Goal: Task Accomplishment & Management: Use online tool/utility

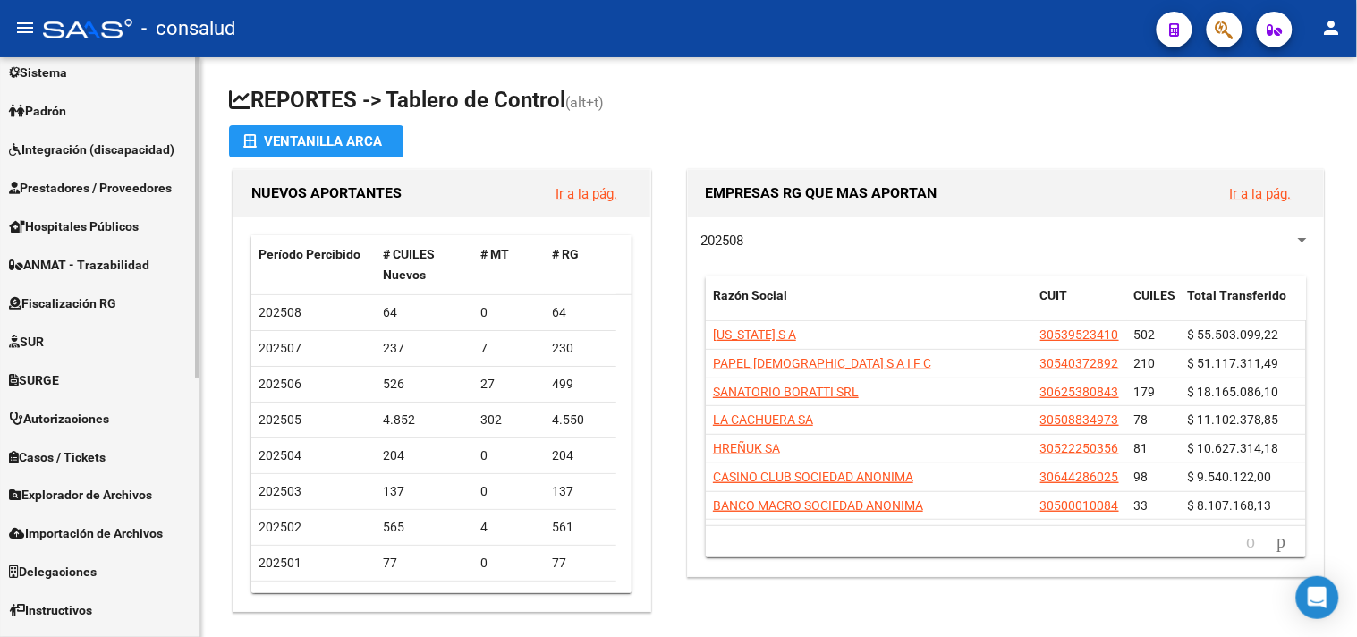
scroll to position [465, 0]
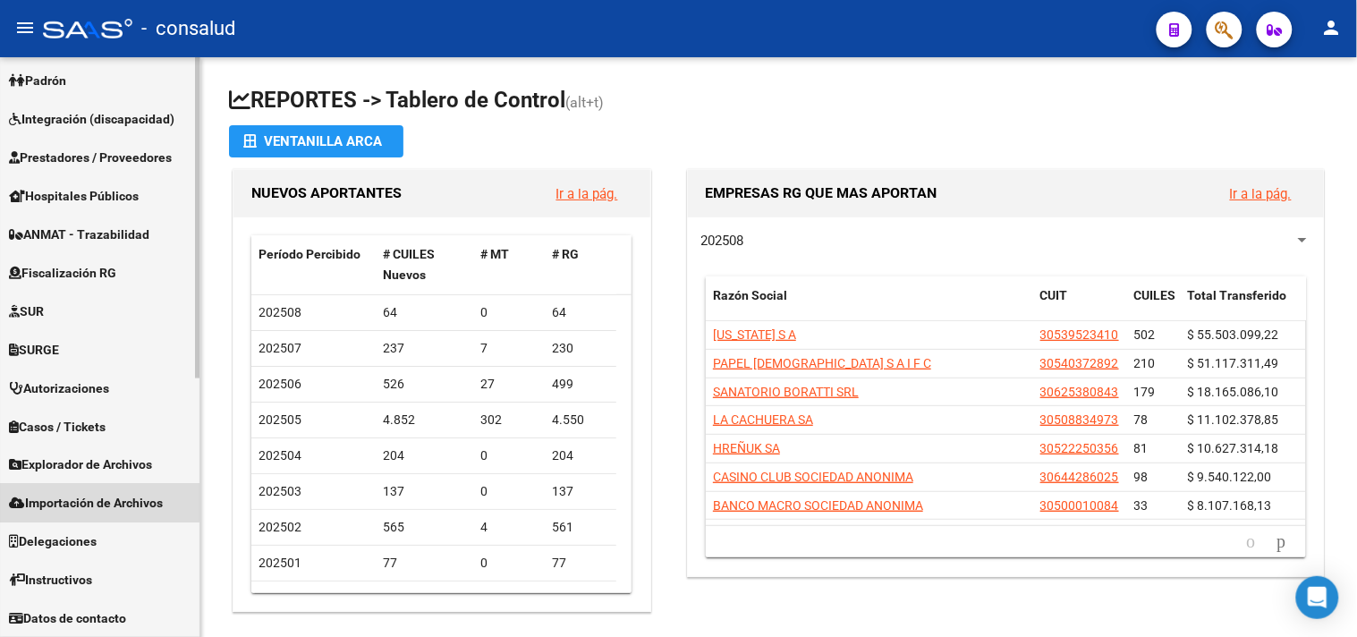
click at [63, 495] on span "Importación de Archivos" at bounding box center [86, 504] width 154 height 20
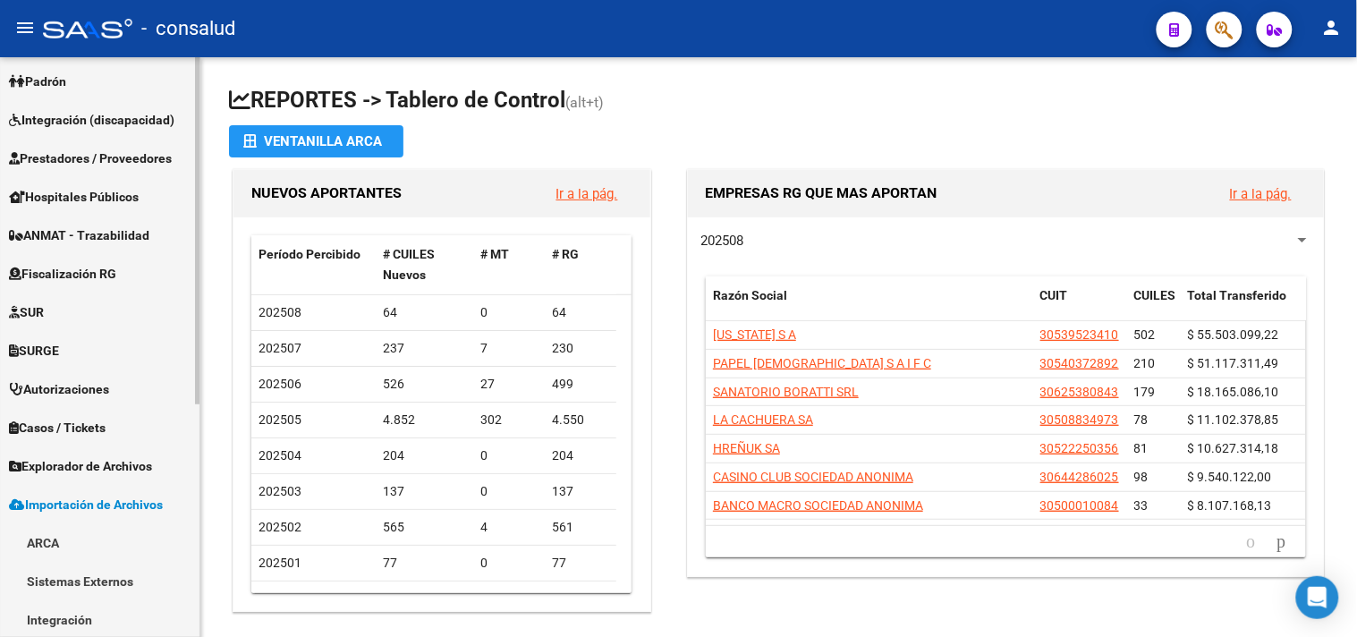
scroll to position [295, 0]
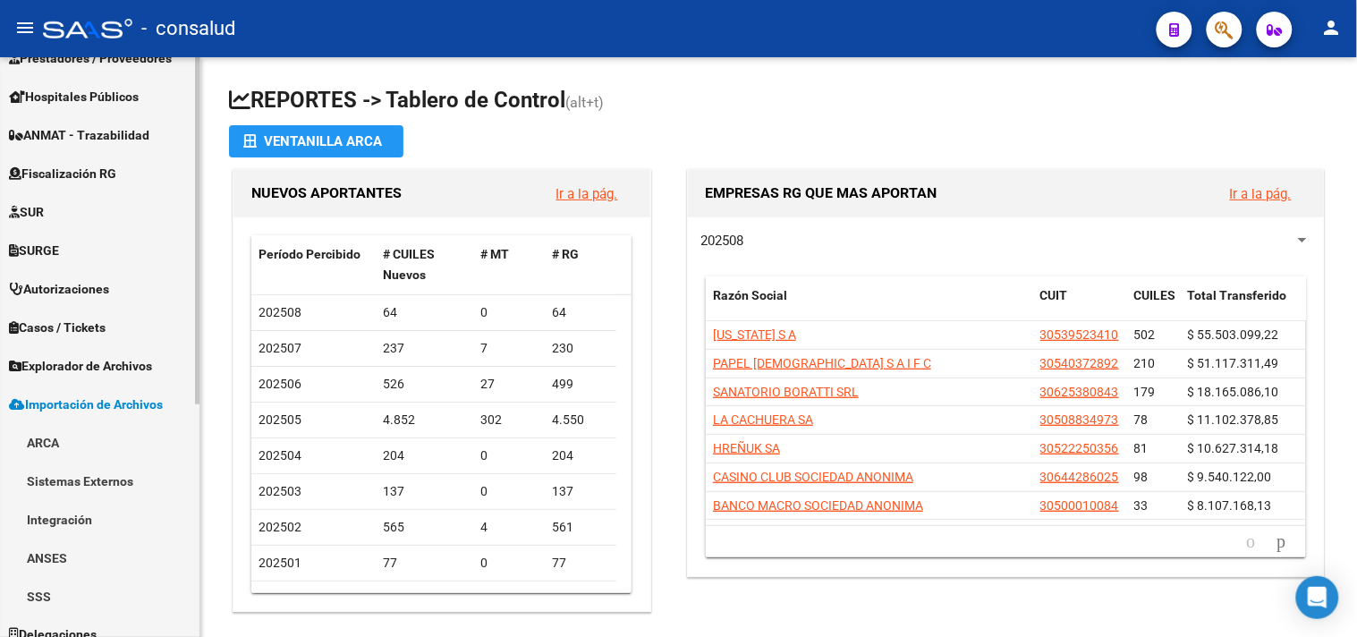
click at [46, 551] on link "ANSES" at bounding box center [99, 557] width 199 height 38
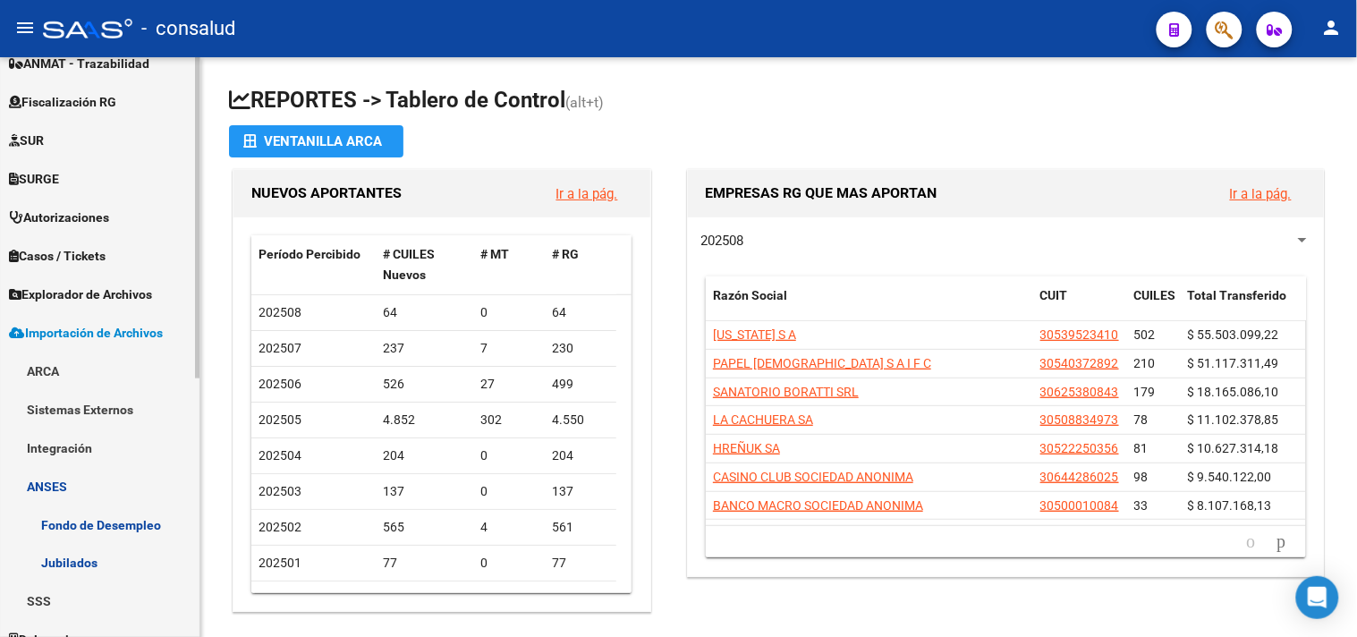
scroll to position [394, 0]
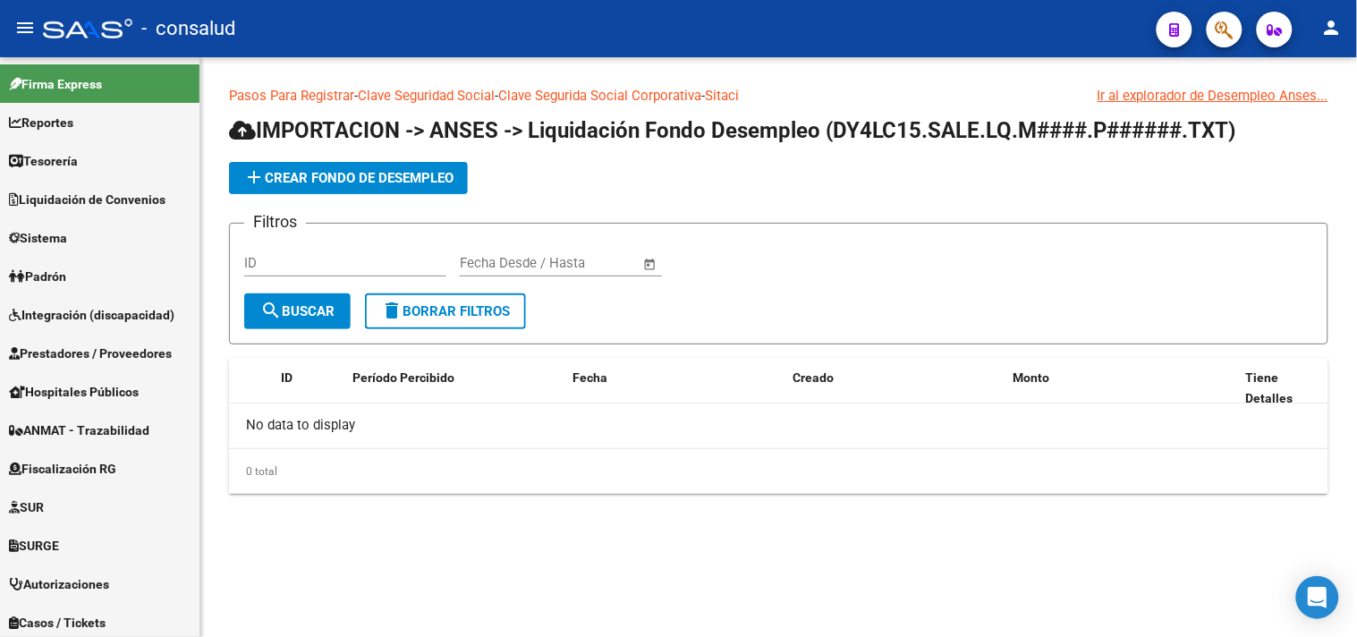
click at [258, 181] on mat-icon "add" at bounding box center [253, 176] width 21 height 21
click at [327, 179] on span "add Crear Fondo de Desempleo" at bounding box center [348, 178] width 210 height 16
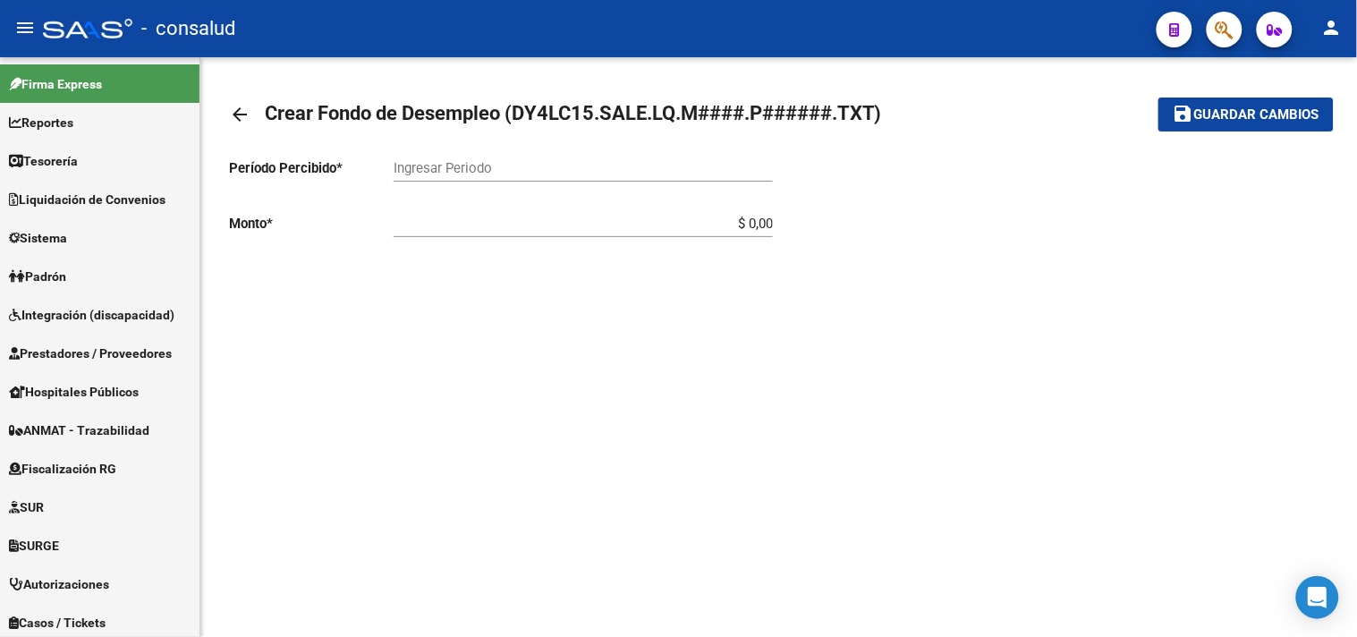
click at [484, 170] on input "Ingresar Periodo" at bounding box center [582, 168] width 379 height 16
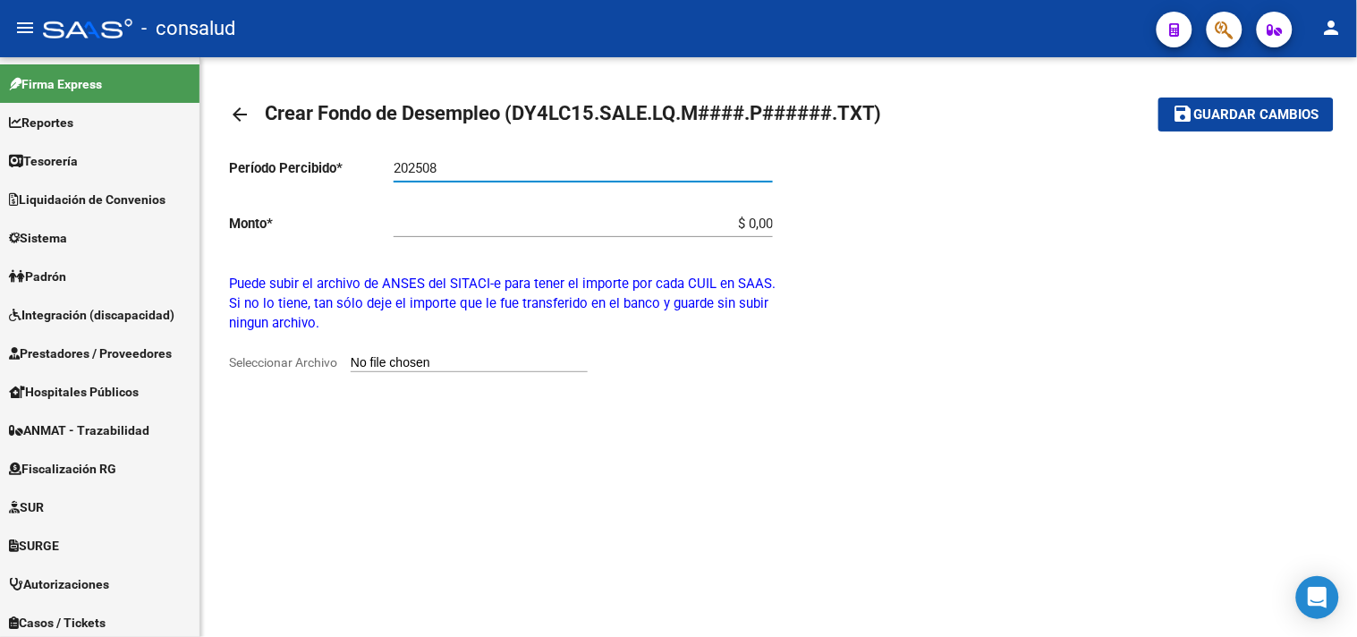
type input "202508"
click at [399, 364] on input "Seleccionar Archivo" at bounding box center [469, 363] width 237 height 17
type input "C:\fakepath\DY4LC15.SALE.LQ.M2508.P900706.TXT"
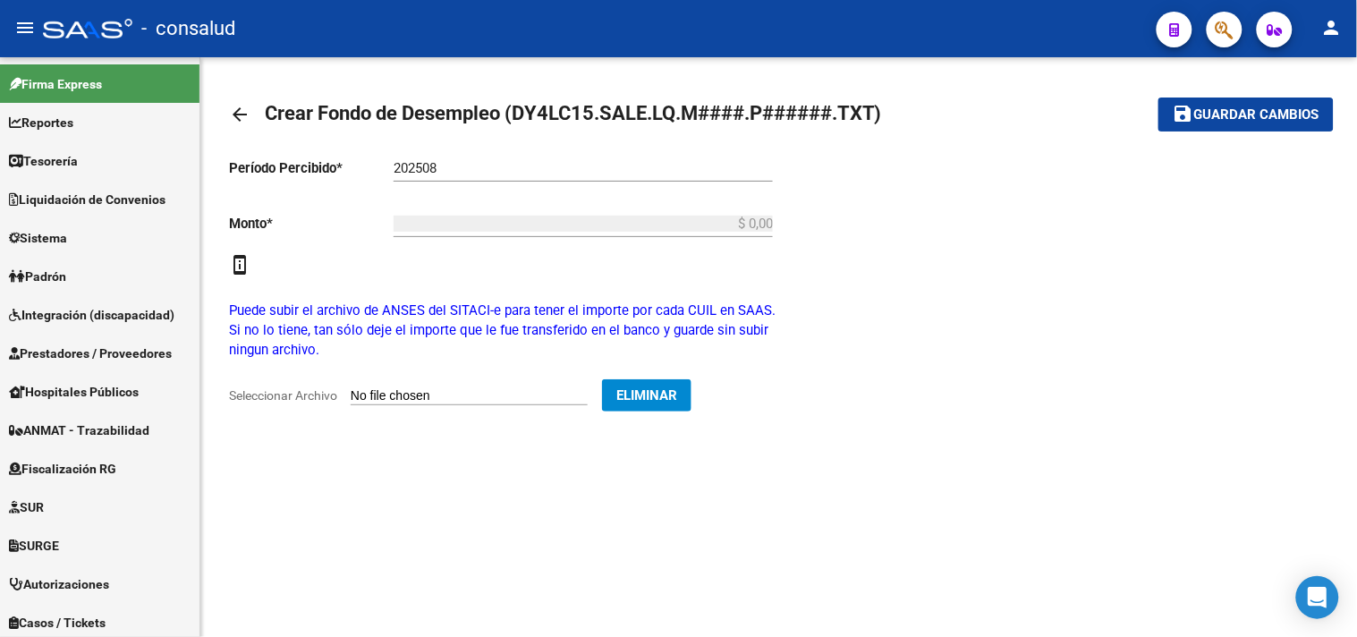
click at [240, 264] on mat-icon "perm_device_information" at bounding box center [239, 264] width 21 height 21
click at [272, 220] on span "*" at bounding box center [270, 224] width 6 height 16
click at [665, 200] on div "$ 0,00 Ingresar monto" at bounding box center [582, 218] width 379 height 38
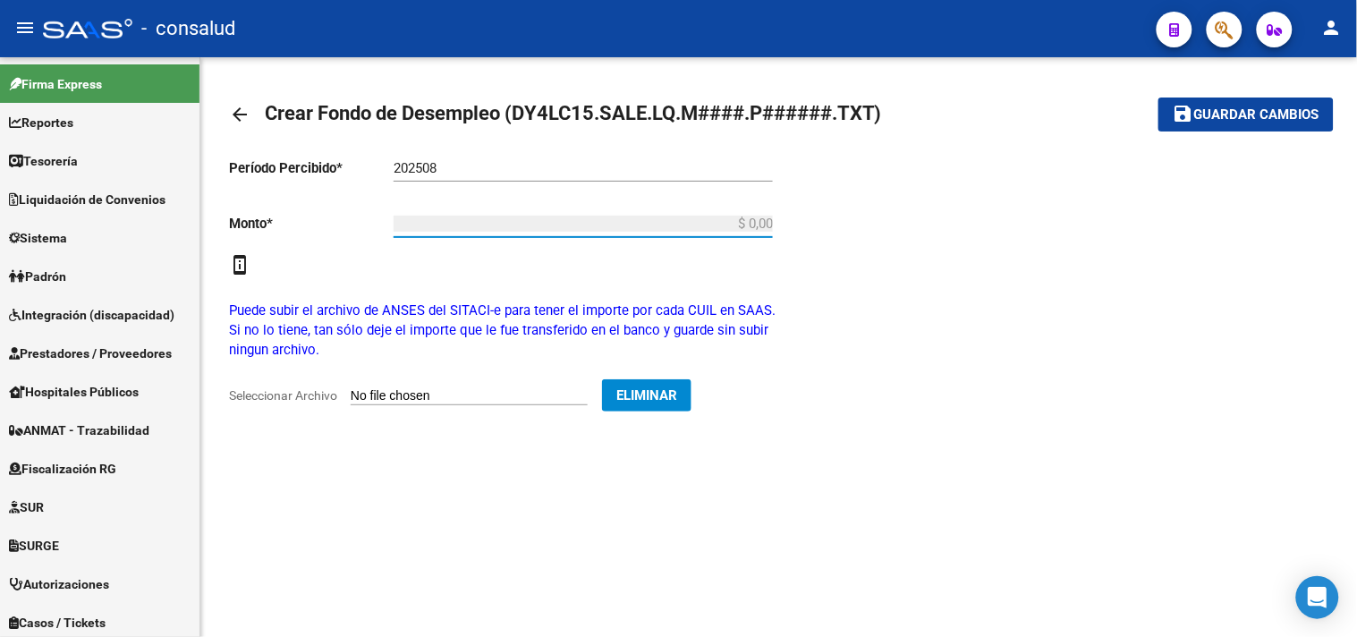
click at [694, 218] on input "$ 0,00" at bounding box center [582, 224] width 379 height 16
click at [1273, 110] on span "Guardar cambios" at bounding box center [1256, 115] width 125 height 16
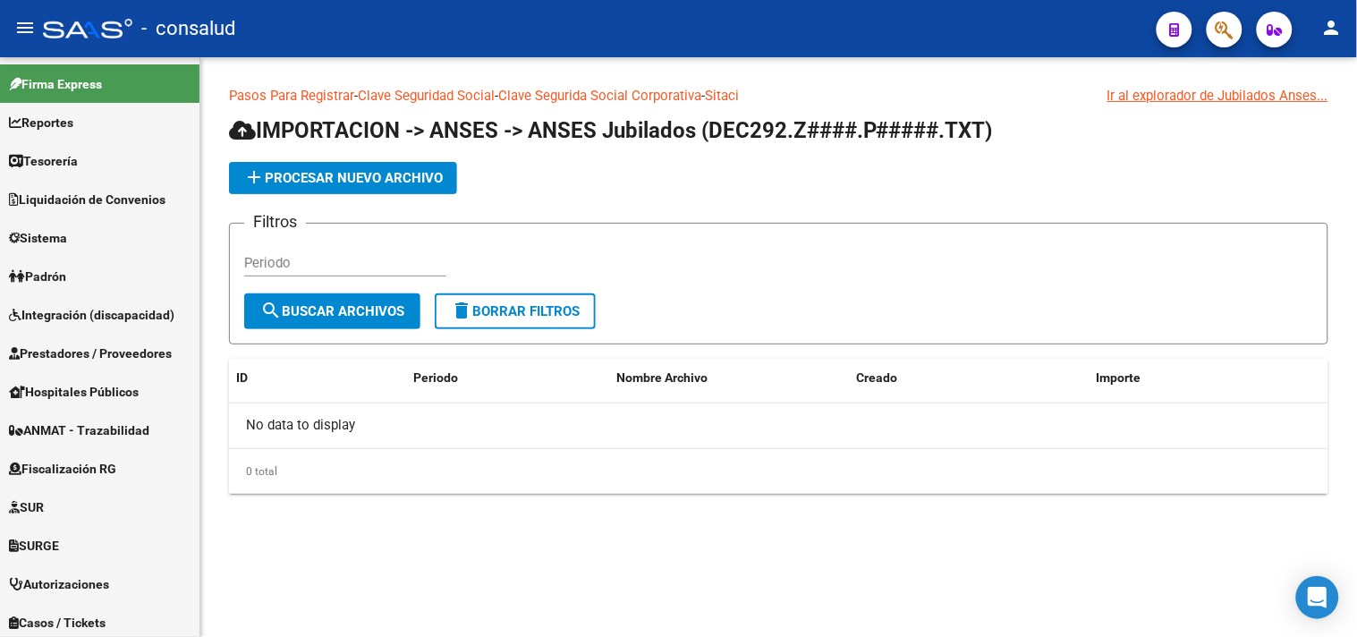
click at [351, 179] on span "add Procesar nuevo archivo" at bounding box center [342, 178] width 199 height 16
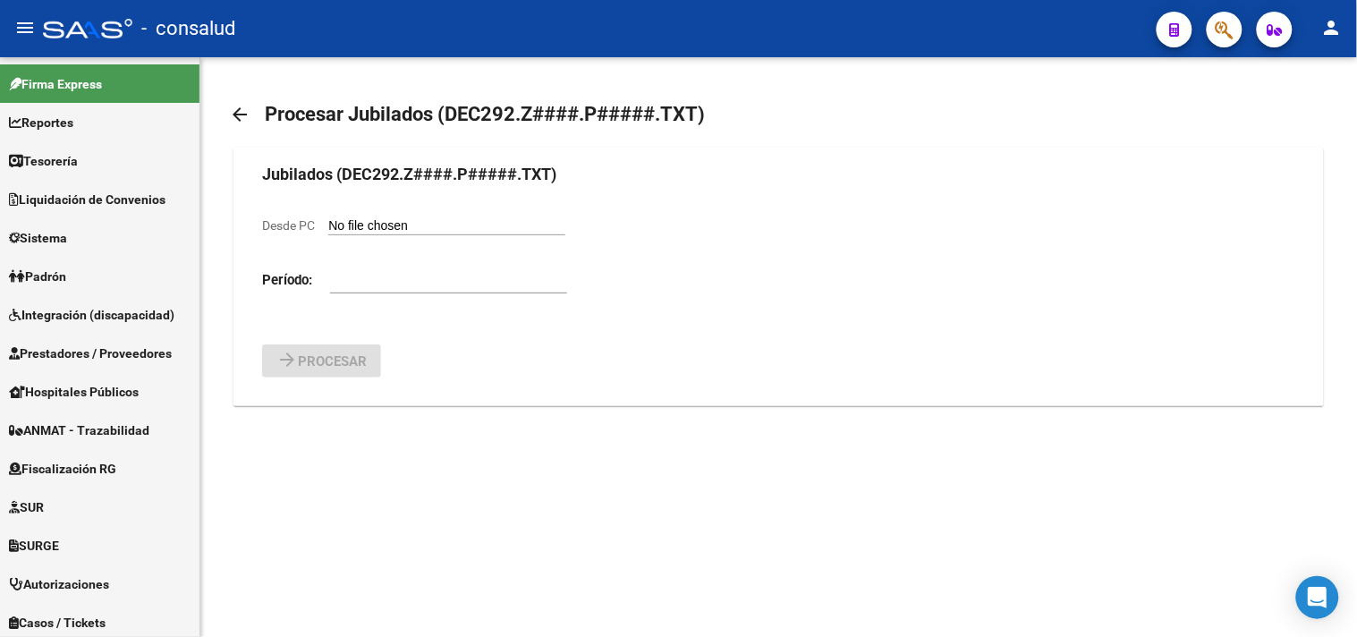
click at [346, 284] on input "number" at bounding box center [448, 280] width 237 height 16
click at [379, 219] on input "Desde PC" at bounding box center [446, 226] width 237 height 17
type input "C:\fakepath\DEC292.Z2508.P90070.txt"
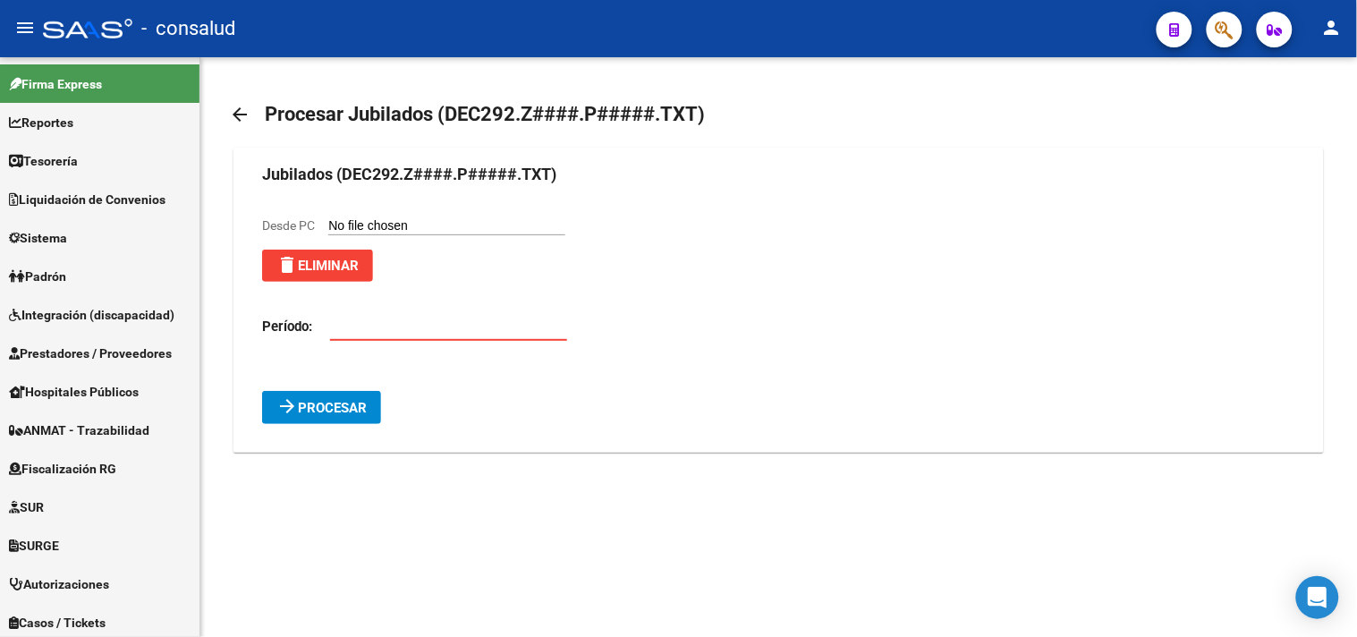
click at [347, 319] on input "number" at bounding box center [448, 326] width 237 height 16
type input "202508"
click at [327, 408] on span "Procesar" at bounding box center [332, 408] width 69 height 16
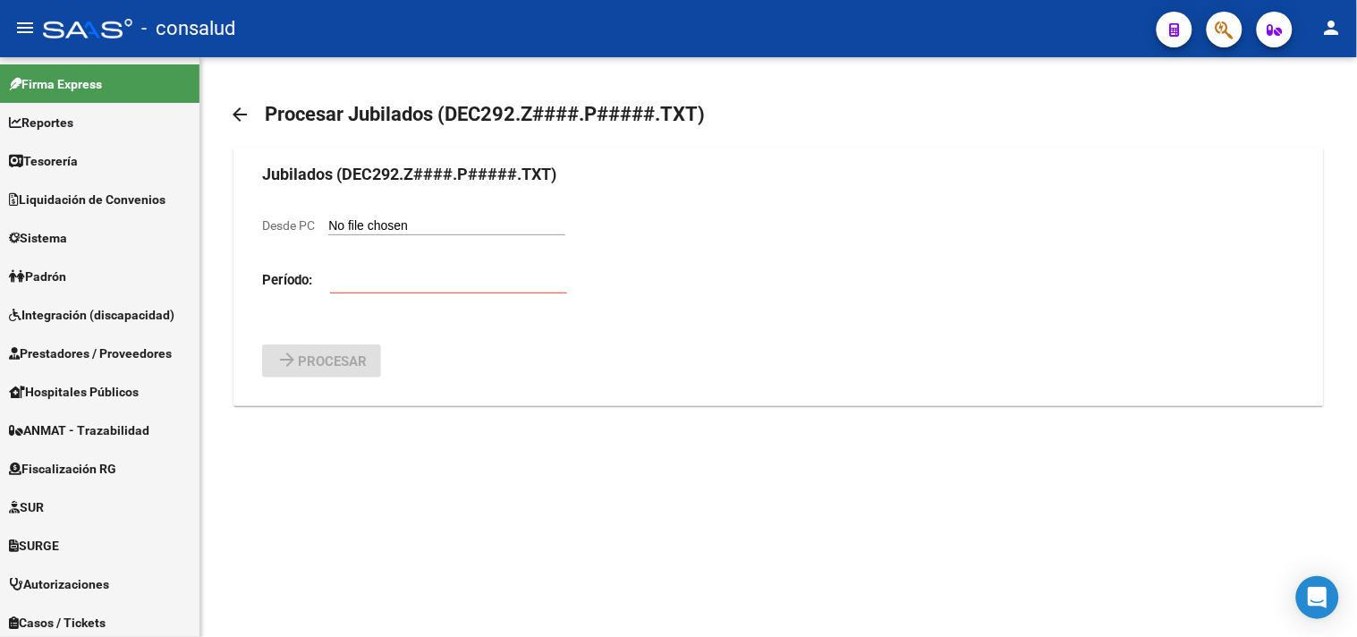
click at [349, 224] on input "Desde PC" at bounding box center [446, 226] width 237 height 17
click at [63, 125] on span "Reportes" at bounding box center [41, 123] width 64 height 20
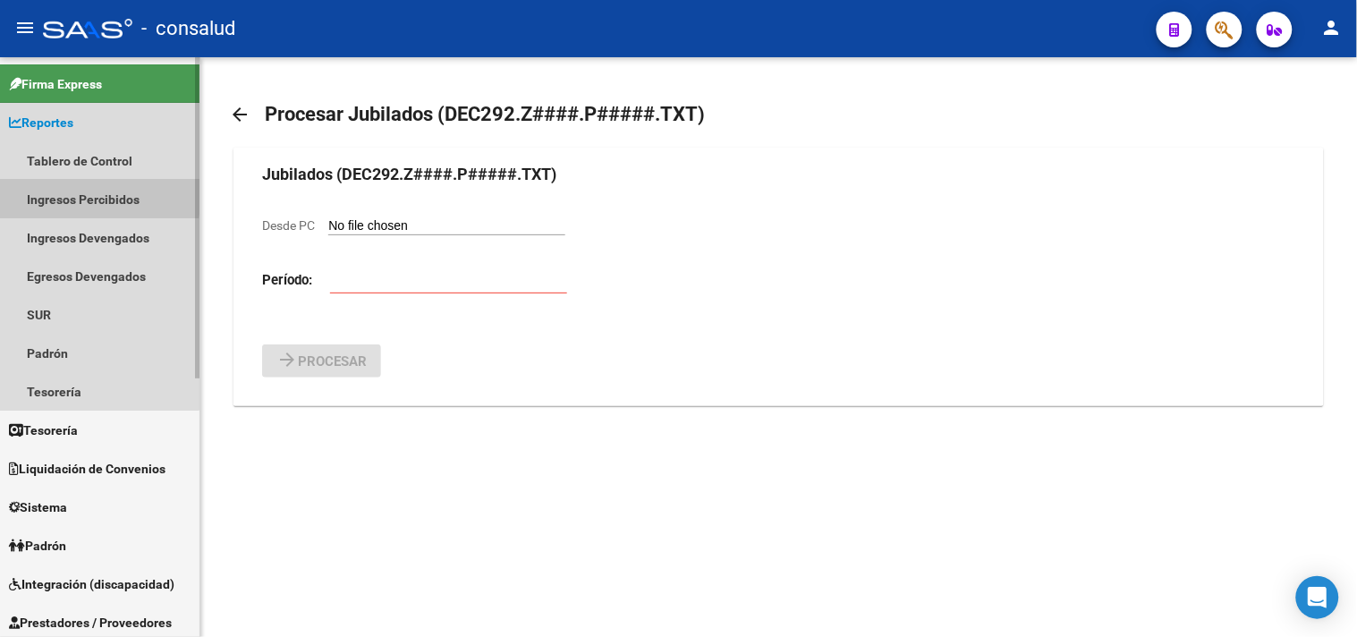
click at [80, 195] on link "Ingresos Percibidos" at bounding box center [99, 199] width 199 height 38
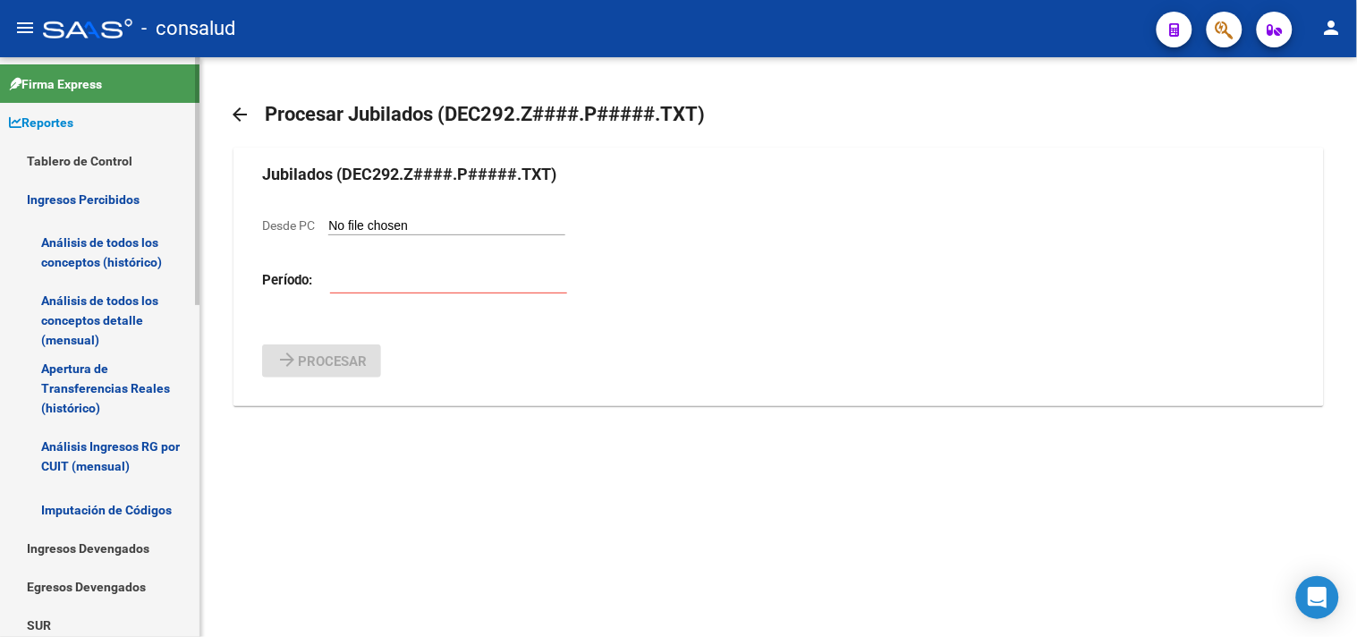
click at [136, 248] on link "Análisis de todos los conceptos (histórico)" at bounding box center [99, 252] width 199 height 68
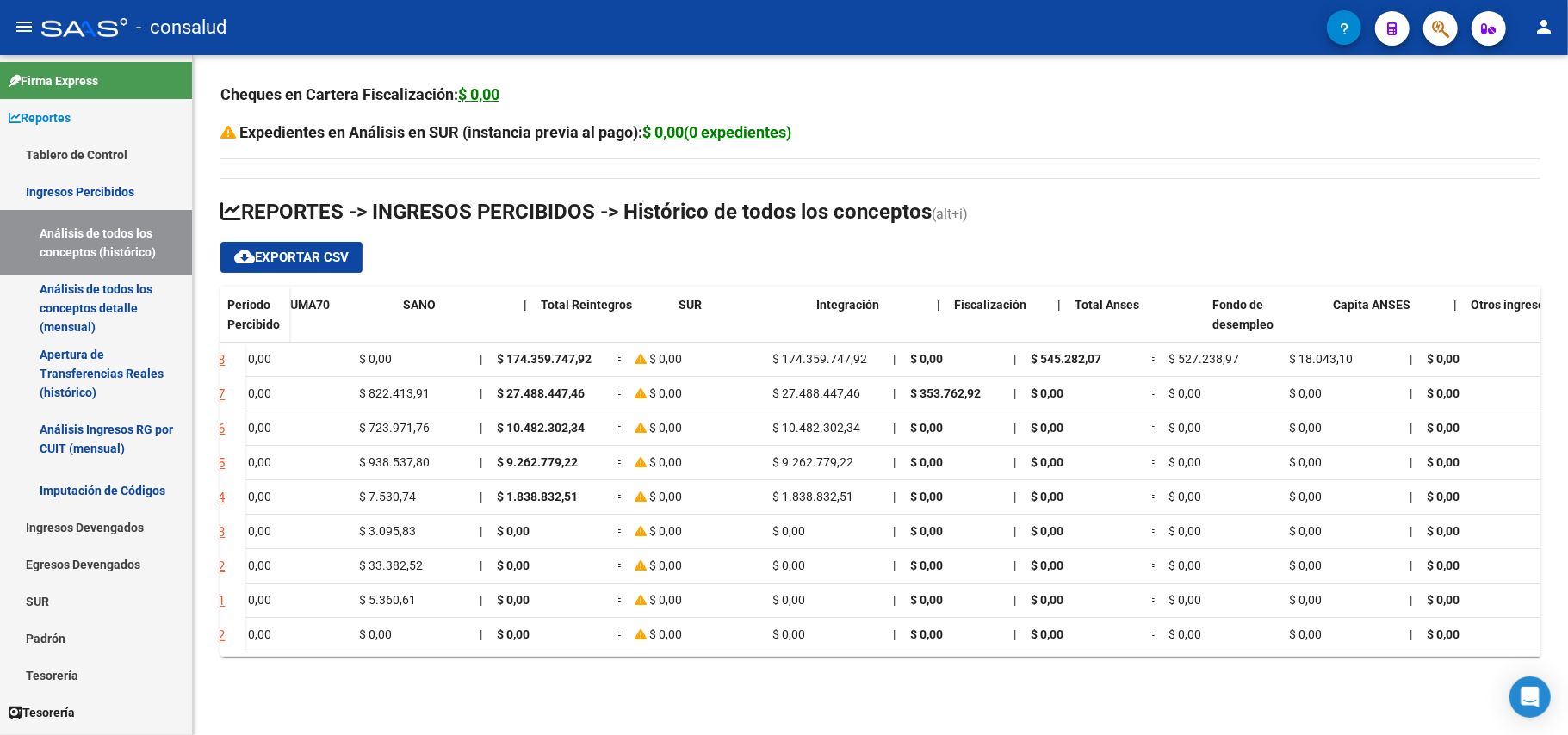
scroll to position [0, 1119]
